Goal: Communication & Community: Answer question/provide support

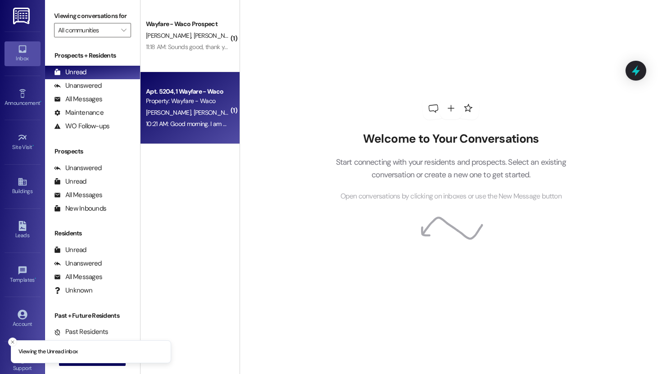
click at [196, 110] on div "[PERSON_NAME] [PERSON_NAME]" at bounding box center [187, 112] width 85 height 11
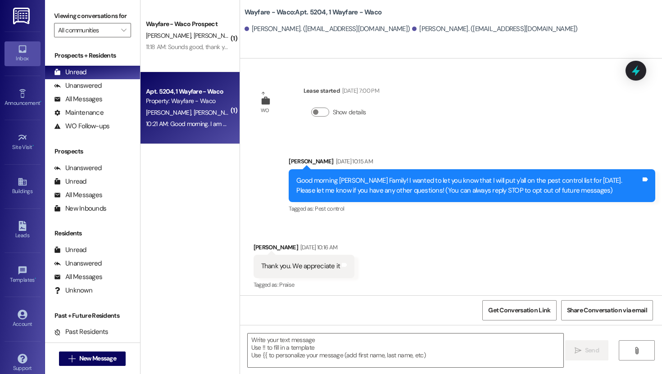
scroll to position [1055, 0]
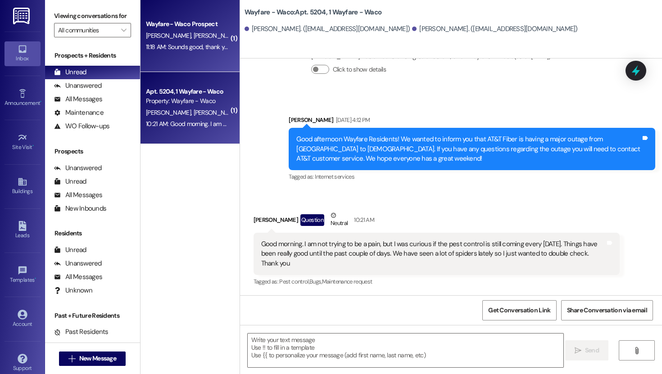
click at [181, 67] on div "Wayfare - Waco Prospect [PERSON_NAME] [PERSON_NAME] 11:18 AM: Sounds good, than…" at bounding box center [190, 36] width 99 height 72
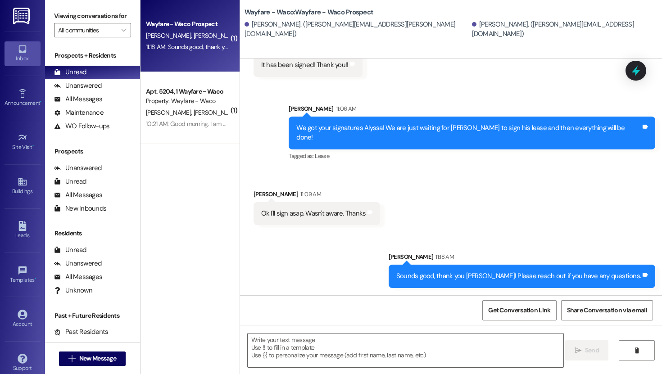
scroll to position [490, 0]
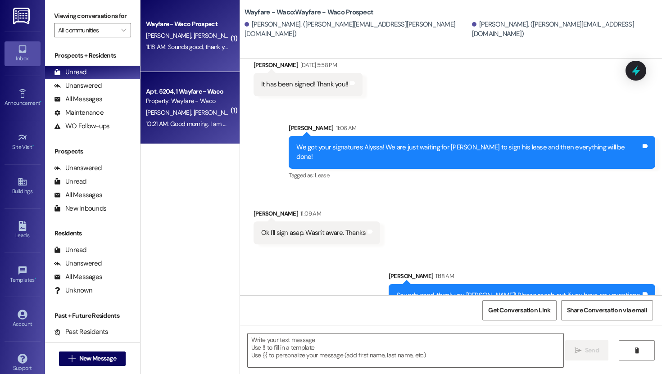
click at [218, 121] on div "10:21 AM: Good morning. I am not trying to be a pain, but I was curious if the …" at bounding box center [478, 124] width 665 height 8
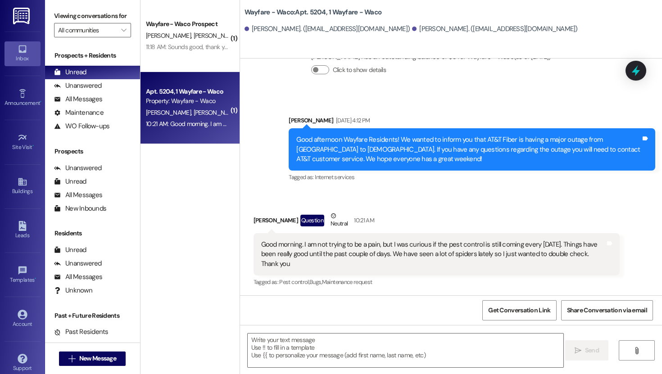
scroll to position [1055, 0]
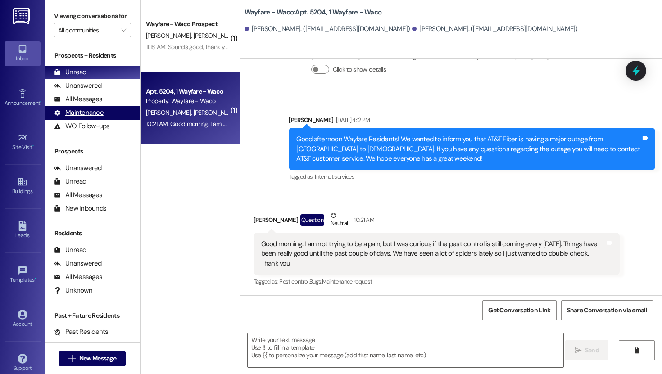
click at [91, 118] on div "Maintenance" at bounding box center [79, 112] width 50 height 9
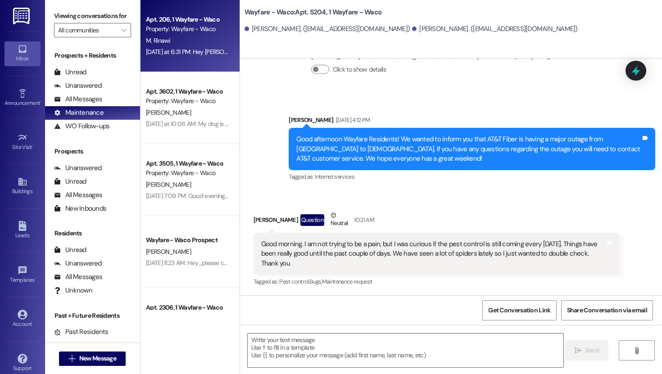
click at [205, 31] on div "Property: Wayfare - Waco" at bounding box center [187, 28] width 83 height 9
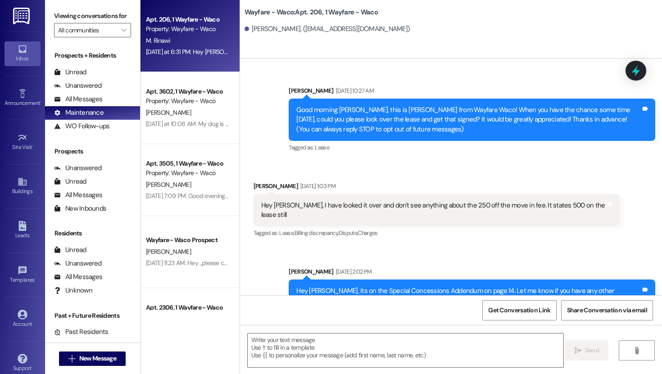
scroll to position [7373, 0]
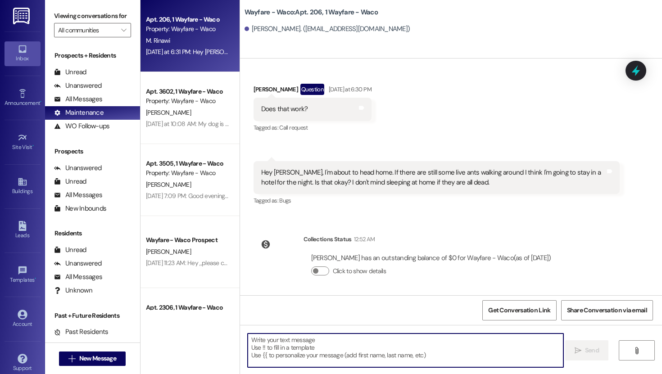
click at [341, 339] on textarea at bounding box center [406, 351] width 316 height 34
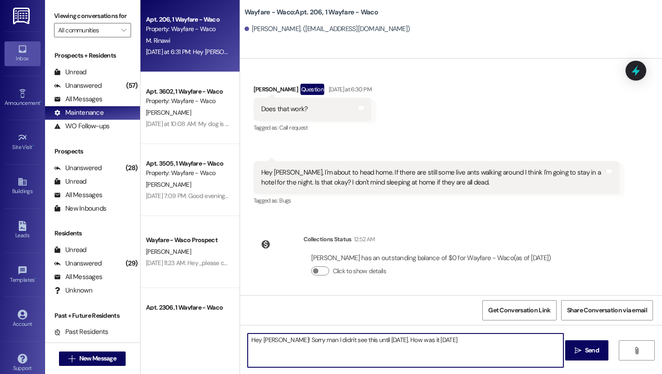
type textarea "Hey [PERSON_NAME]! Sorry man I didn't see this until [DATE]. How was it [DATE]?"
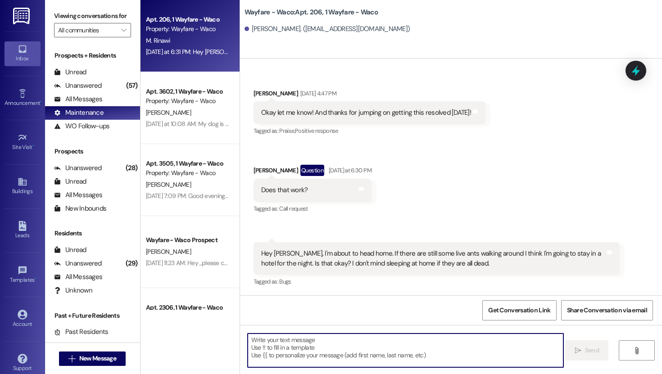
scroll to position [7290, 0]
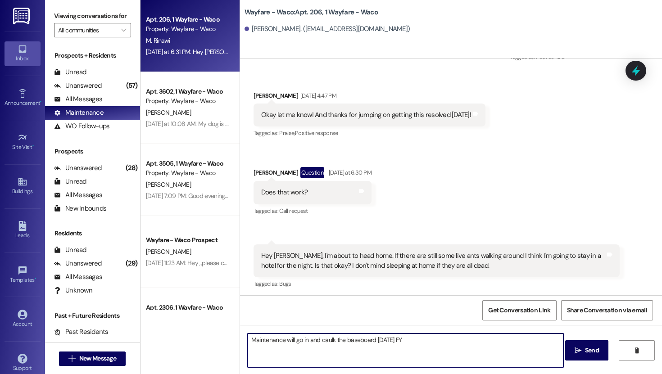
type textarea "Maintenance will go in and caulk the baseboard [DATE] FYI"
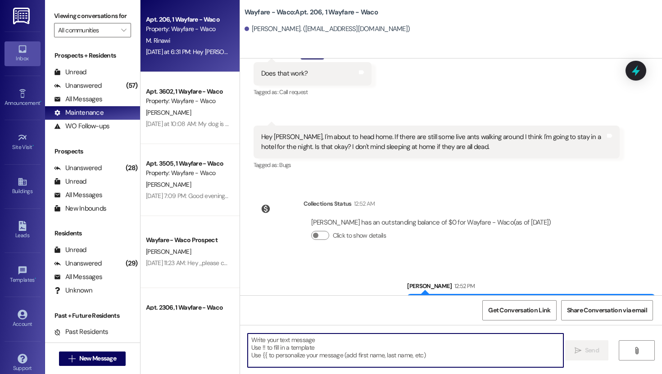
scroll to position [7498, 0]
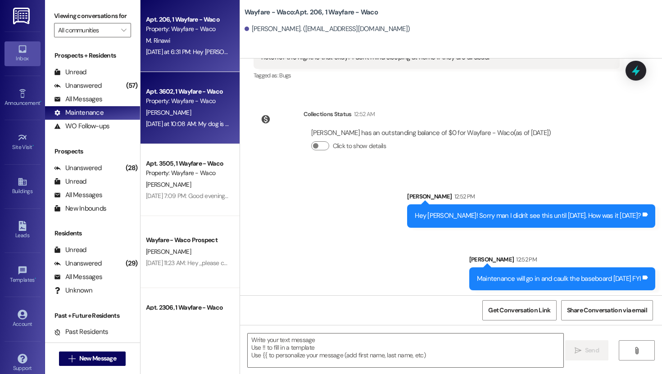
click at [197, 98] on div "Property: Wayfare - Waco" at bounding box center [187, 100] width 83 height 9
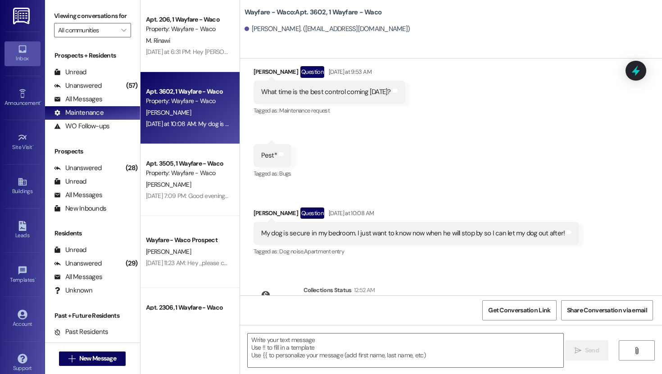
scroll to position [1722, 0]
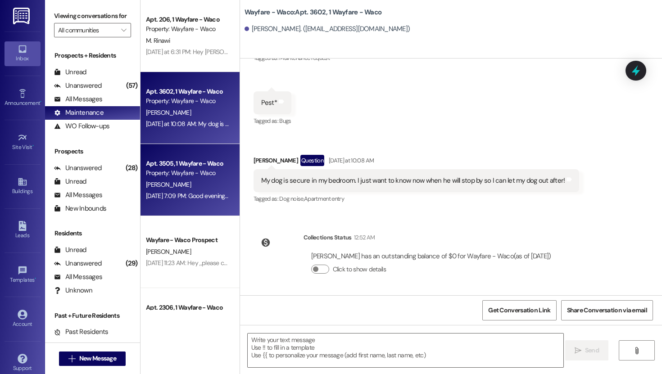
click at [158, 176] on div "Property: Wayfare - Waco" at bounding box center [187, 172] width 83 height 9
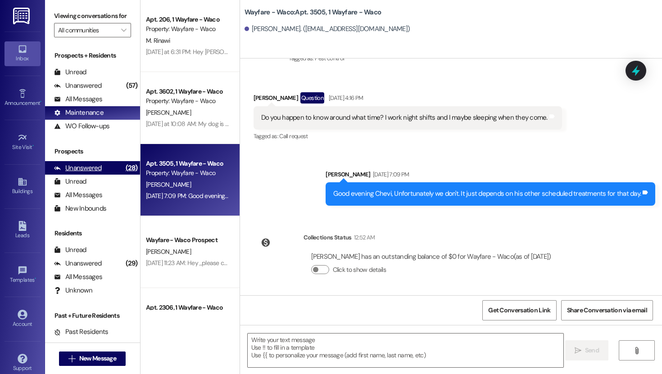
scroll to position [813, 0]
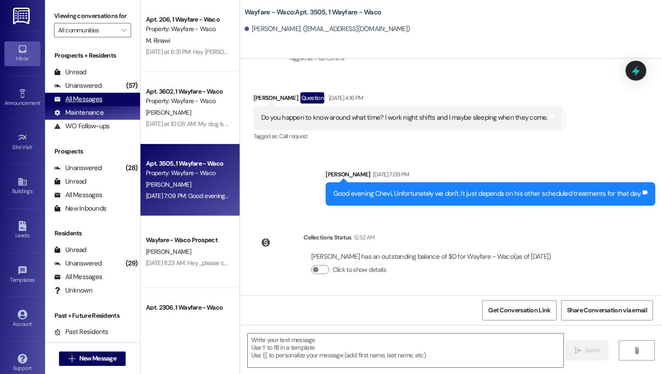
click at [83, 104] on div "All Messages" at bounding box center [78, 99] width 48 height 9
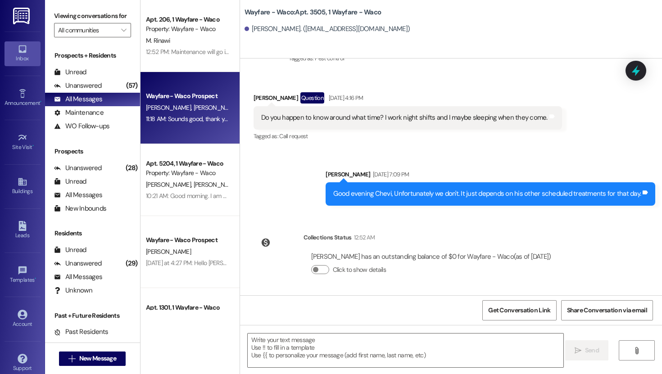
click at [179, 118] on div "11:18 AM: Sounds good, thank you [PERSON_NAME]! Please reach out if you have an…" at bounding box center [269, 119] width 247 height 8
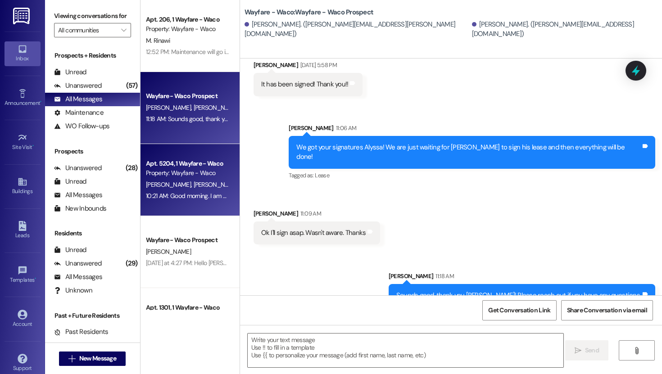
click at [187, 203] on div "Apt. 5204, 1 Wayfare - Waco Property: Wayfare - Waco [PERSON_NAME] [PERSON_NAME…" at bounding box center [190, 180] width 99 height 72
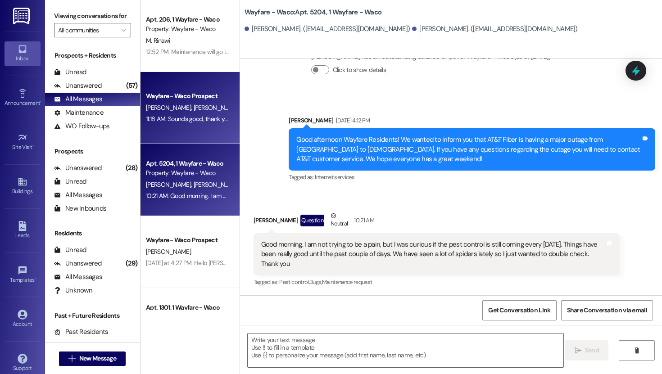
click at [178, 132] on div "Wayfare - Waco Prospect [PERSON_NAME] [PERSON_NAME] 11:18 AM: Sounds good, than…" at bounding box center [190, 108] width 99 height 72
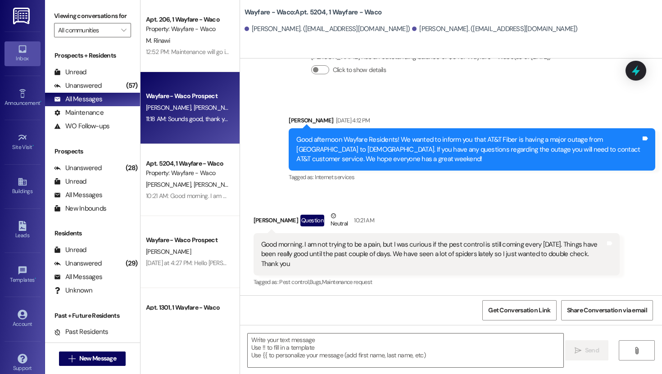
scroll to position [490, 0]
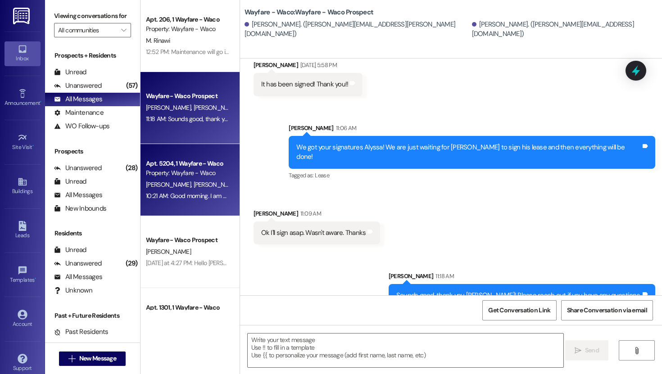
click at [184, 177] on div "Property: Wayfare - Waco" at bounding box center [187, 172] width 83 height 9
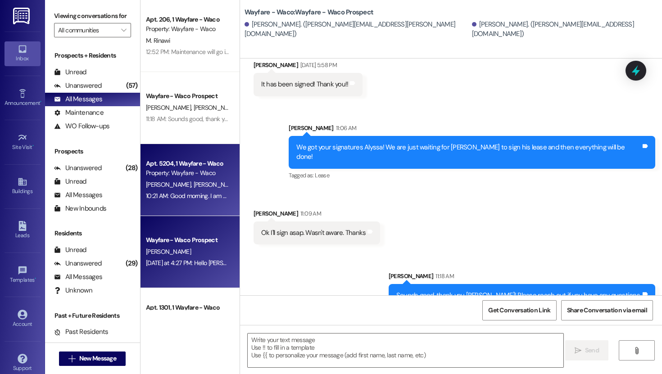
scroll to position [1055, 0]
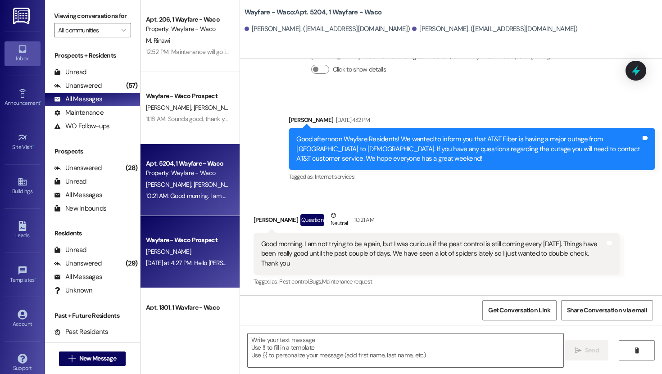
click at [183, 241] on div "Wayfare - Waco Prospect" at bounding box center [187, 240] width 83 height 9
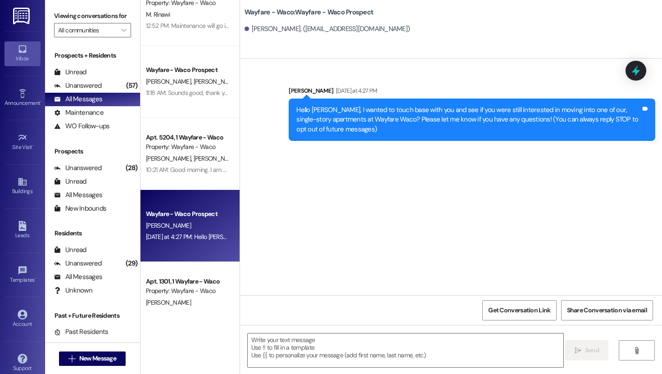
scroll to position [30, 0]
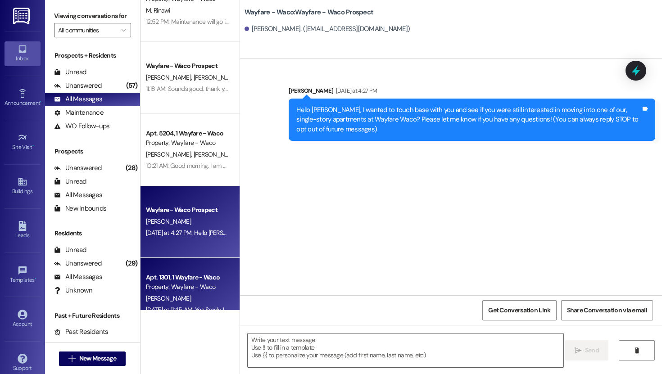
click at [178, 268] on div "Apt. 1301, 1 Wayfare - Waco Property: Wayfare - Waco [PERSON_NAME] [DATE] at 11…" at bounding box center [190, 294] width 99 height 72
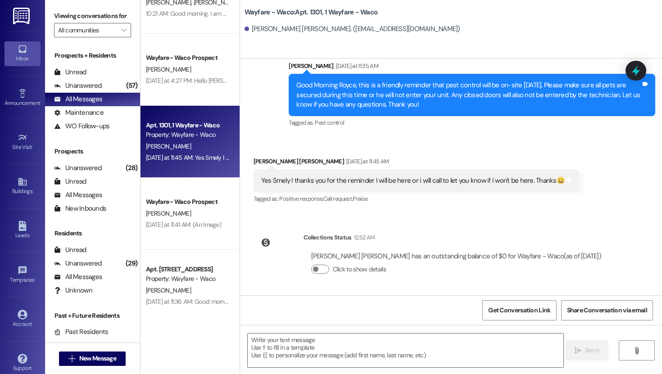
scroll to position [207, 0]
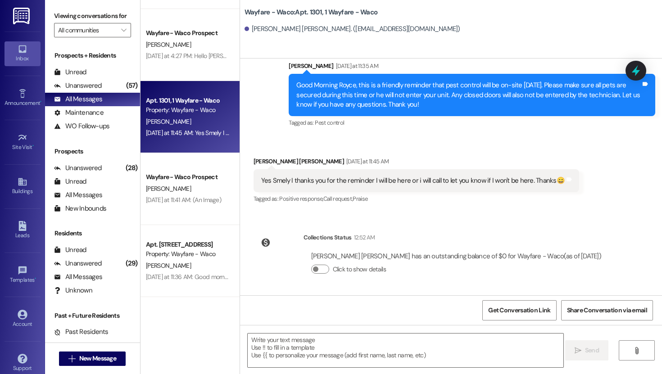
click at [180, 202] on div "[DATE] at 11:41 AM: (An Image) [DATE] at 11:41 AM: (An Image)" at bounding box center [183, 200] width 75 height 8
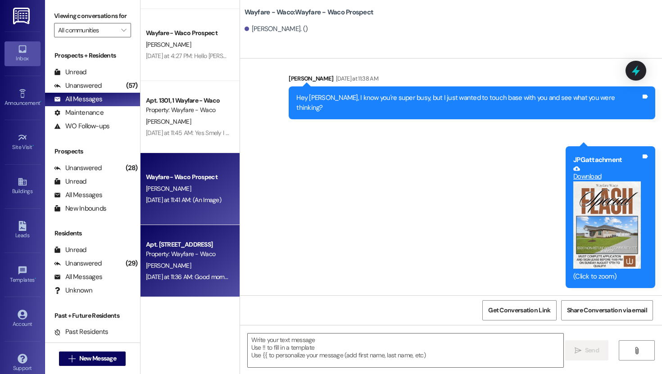
scroll to position [354, 0]
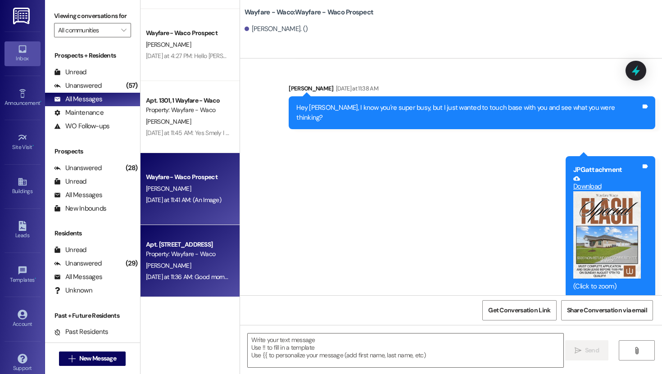
click at [201, 274] on div "[DATE] at 11:36 AM: Good morning [PERSON_NAME], this is a friendly reminder tha…" at bounding box center [549, 277] width 807 height 8
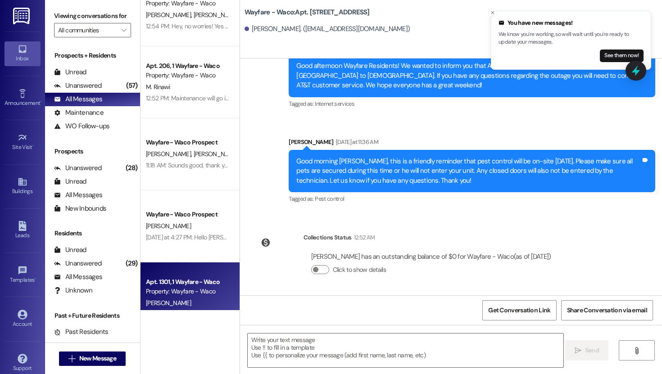
scroll to position [0, 0]
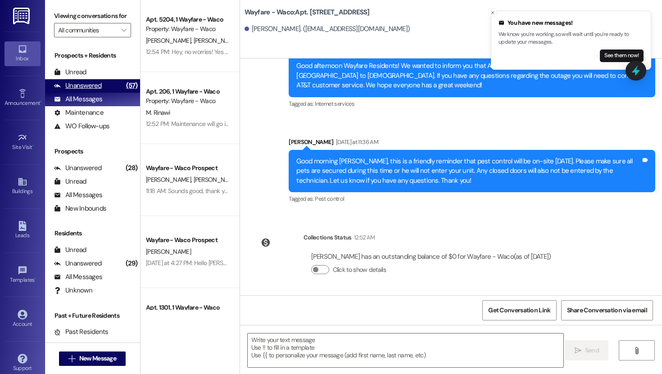
click at [99, 91] on div "Unanswered" at bounding box center [78, 85] width 48 height 9
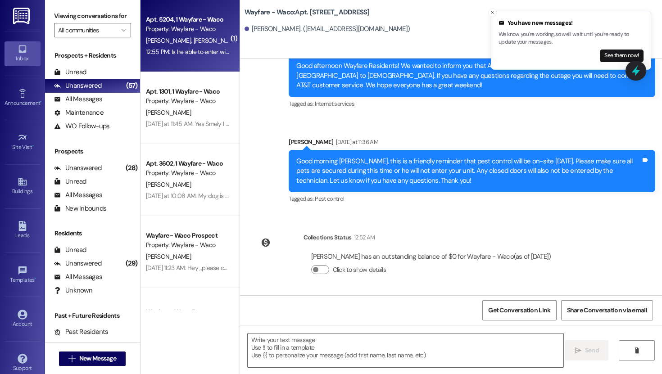
click at [179, 51] on div "12:55 PM: Is he able to enter without us here? We will be out of town next week…" at bounding box center [248, 52] width 205 height 8
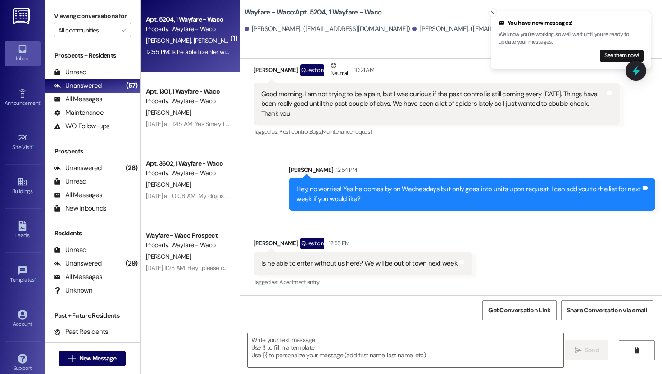
scroll to position [1206, 0]
